Goal: Navigation & Orientation: Find specific page/section

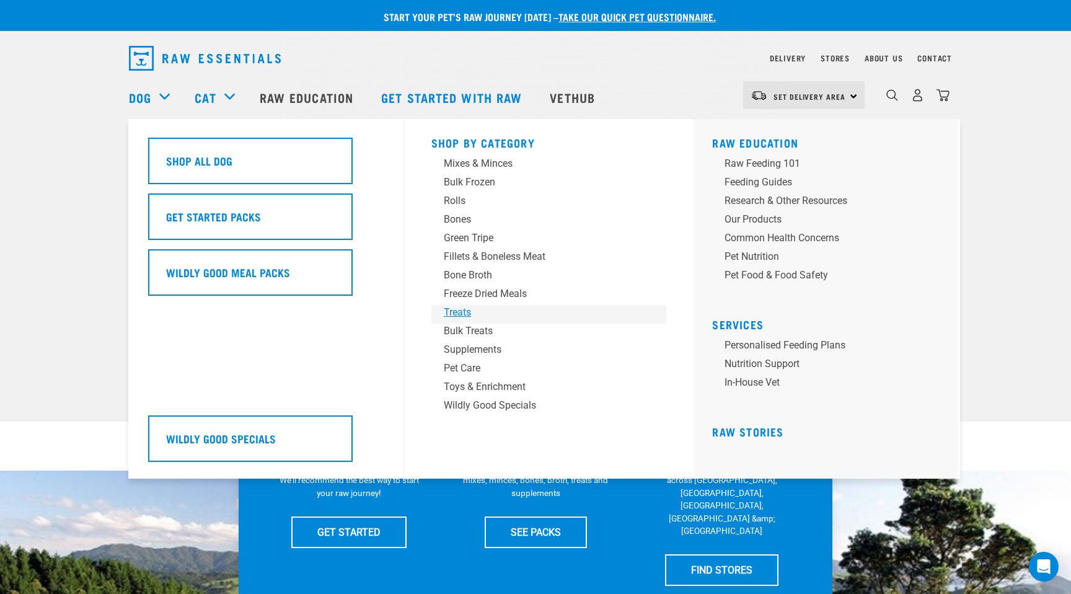
click at [462, 312] on div "Treats" at bounding box center [540, 312] width 193 height 15
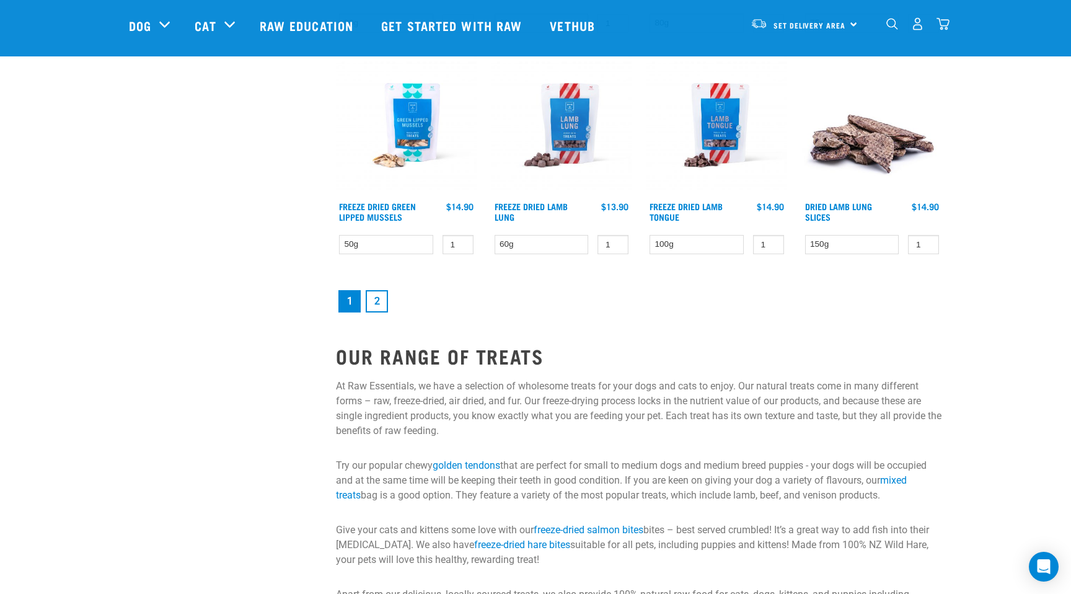
scroll to position [1750, 0]
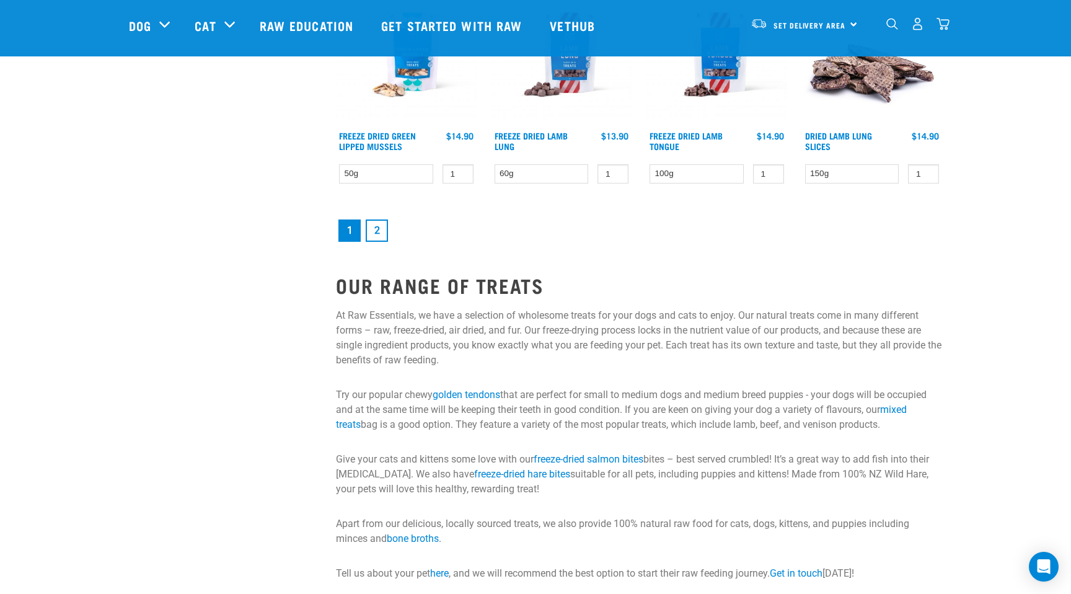
click at [374, 234] on link "2" at bounding box center [377, 230] width 22 height 22
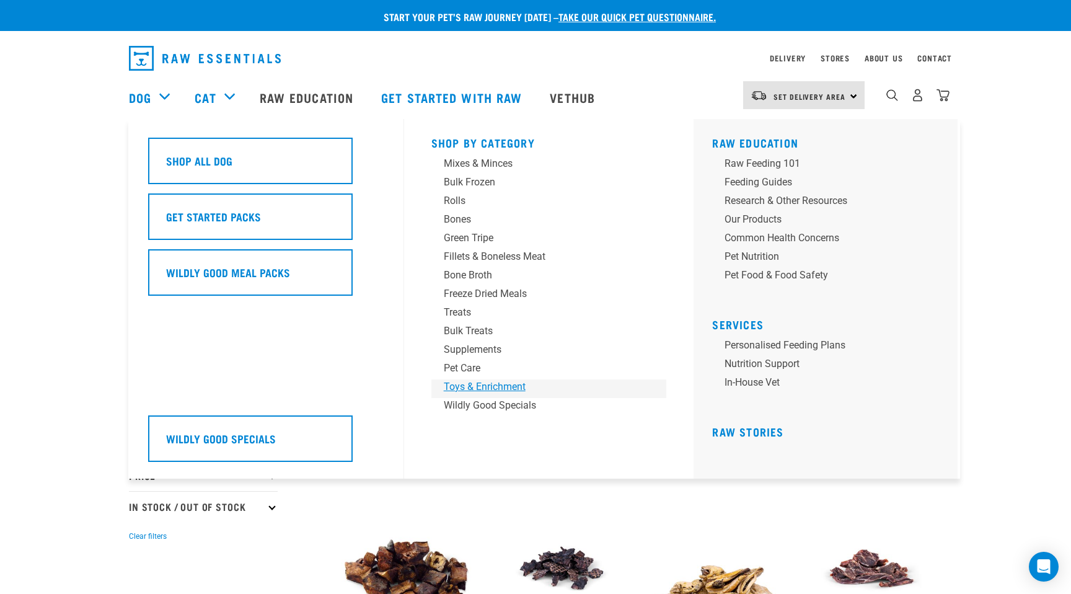
click at [478, 384] on div "Toys & Enrichment" at bounding box center [540, 386] width 193 height 15
